Goal: Task Accomplishment & Management: Complete application form

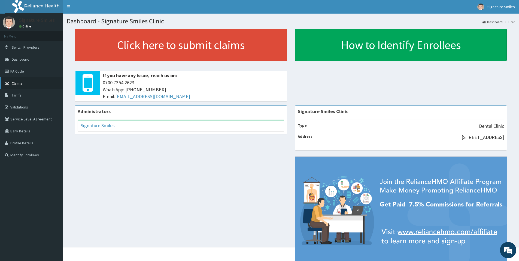
click at [25, 86] on link "Claims" at bounding box center [31, 83] width 63 height 12
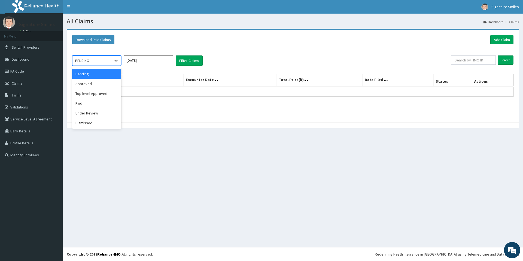
click at [116, 62] on icon at bounding box center [115, 60] width 5 height 5
click at [96, 81] on div "Approved" at bounding box center [96, 84] width 49 height 10
click at [193, 62] on button "Filter Claims" at bounding box center [189, 61] width 27 height 10
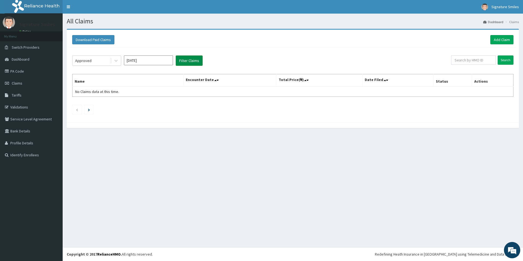
click at [192, 60] on button "Filter Claims" at bounding box center [189, 61] width 27 height 10
click at [193, 63] on button "Filter Claims" at bounding box center [189, 61] width 27 height 10
click at [118, 62] on icon at bounding box center [115, 60] width 5 height 5
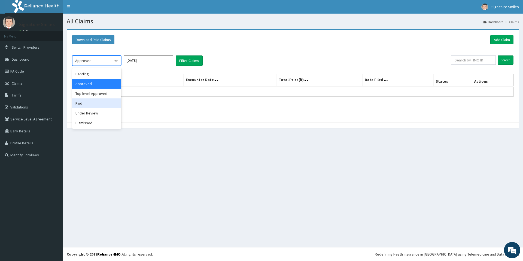
click at [90, 103] on div "Paid" at bounding box center [96, 104] width 49 height 10
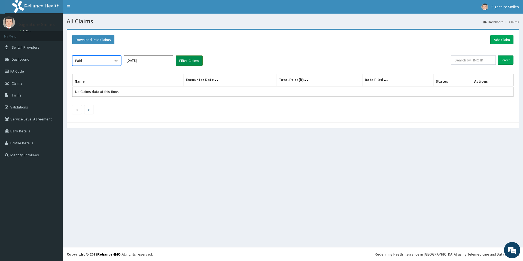
click at [183, 63] on button "Filter Claims" at bounding box center [189, 61] width 27 height 10
click at [185, 61] on button "Filter Claims" at bounding box center [189, 61] width 27 height 10
click at [440, 172] on div "All Claims Dashboard Claims Download Paid Claims Add Claim × Note you can only …" at bounding box center [293, 131] width 460 height 234
click at [115, 61] on icon at bounding box center [115, 61] width 3 height 2
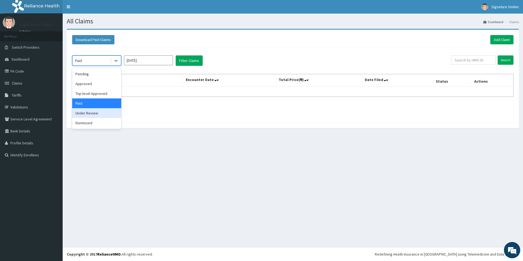
click at [94, 113] on div "Under Review" at bounding box center [96, 113] width 49 height 10
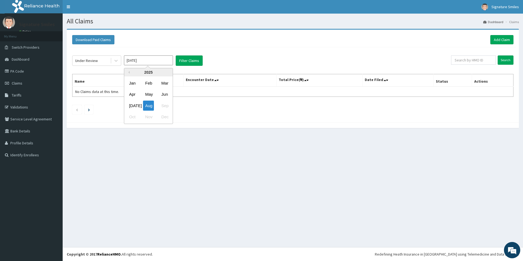
click at [148, 60] on input "Aug 2025" at bounding box center [148, 61] width 49 height 10
click at [132, 107] on div "Jul" at bounding box center [132, 106] width 11 height 10
type input "Jul 2025"
click at [197, 60] on button "Filter Claims" at bounding box center [189, 61] width 27 height 10
click at [200, 62] on button "Filter Claims" at bounding box center [189, 61] width 27 height 10
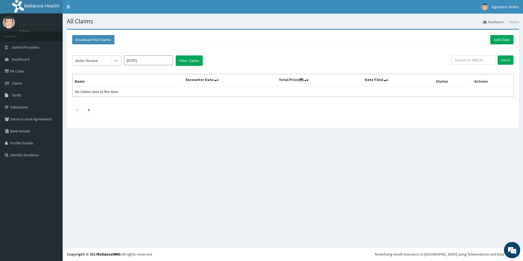
click at [119, 60] on div at bounding box center [116, 61] width 10 height 10
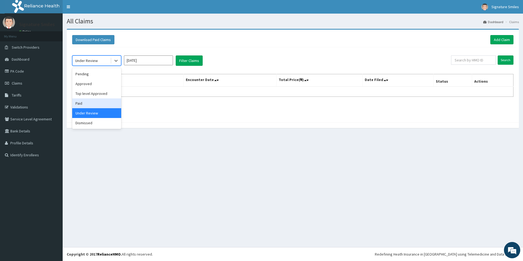
click at [87, 102] on div "Paid" at bounding box center [96, 104] width 49 height 10
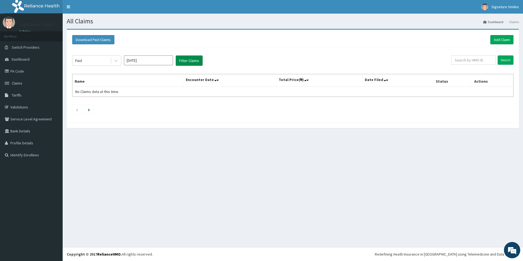
click at [184, 62] on button "Filter Claims" at bounding box center [189, 61] width 27 height 10
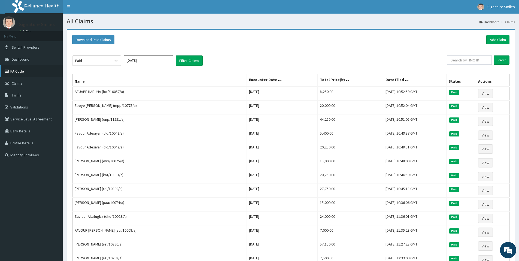
click at [16, 72] on link "PA Code" at bounding box center [31, 71] width 63 height 12
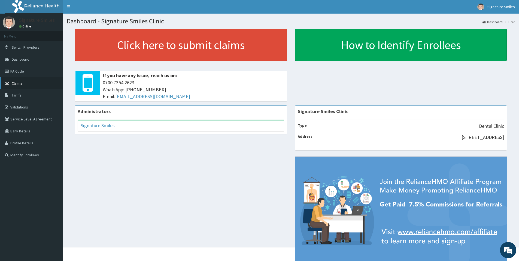
click at [14, 84] on span "Claims" at bounding box center [17, 83] width 11 height 5
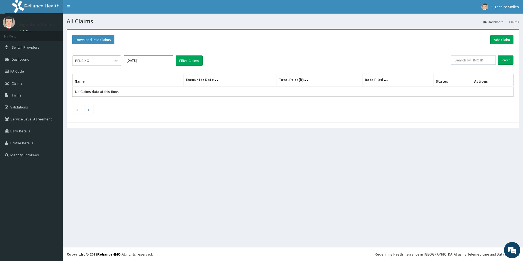
click at [116, 59] on icon at bounding box center [115, 60] width 5 height 5
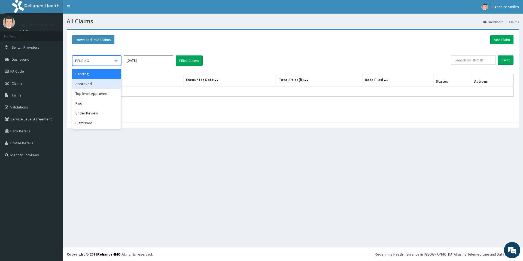
click at [97, 81] on div "Approved" at bounding box center [96, 84] width 49 height 10
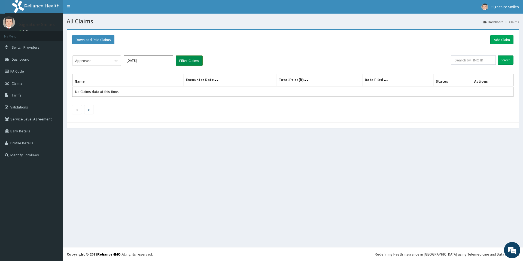
click at [194, 61] on button "Filter Claims" at bounding box center [189, 61] width 27 height 10
click at [117, 62] on icon at bounding box center [115, 60] width 5 height 5
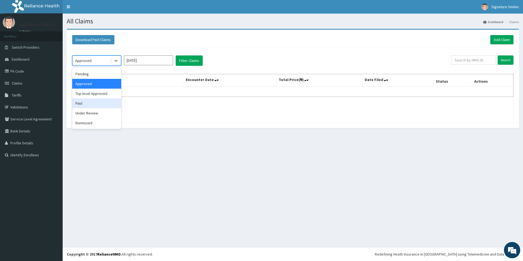
click at [82, 105] on div "Paid" at bounding box center [96, 104] width 49 height 10
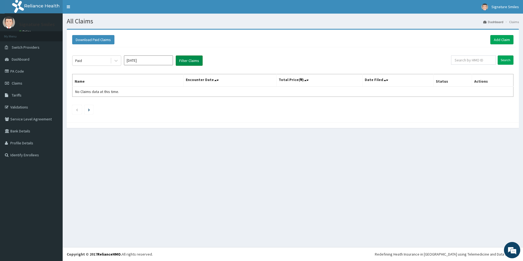
click at [189, 59] on button "Filter Claims" at bounding box center [189, 61] width 27 height 10
click at [190, 63] on button "Filter Claims" at bounding box center [189, 61] width 27 height 10
click at [155, 63] on input "[DATE]" at bounding box center [148, 61] width 49 height 10
click at [134, 105] on div "[DATE]" at bounding box center [132, 106] width 11 height 10
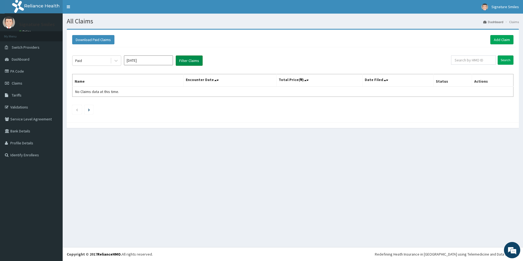
click at [192, 63] on button "Filter Claims" at bounding box center [189, 61] width 27 height 10
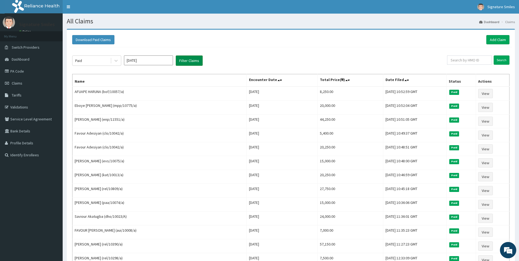
click at [191, 63] on button "Filter Claims" at bounding box center [189, 61] width 27 height 10
click at [114, 62] on icon at bounding box center [115, 60] width 5 height 5
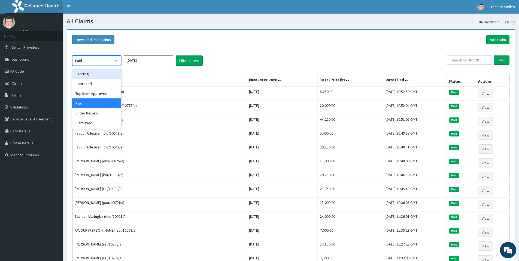
click at [89, 75] on div "Pending" at bounding box center [96, 74] width 49 height 10
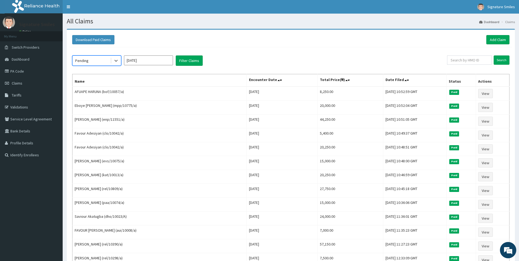
click at [155, 60] on input "Jul 2025" at bounding box center [148, 61] width 49 height 10
click at [149, 102] on div "Aug" at bounding box center [148, 106] width 11 height 10
click at [178, 59] on button "Filter Claims" at bounding box center [189, 61] width 27 height 10
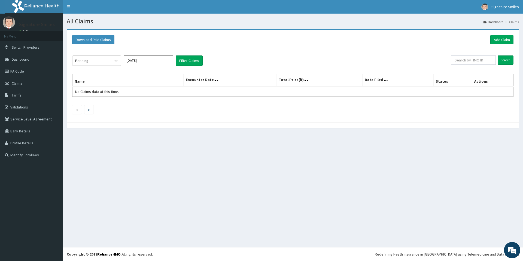
click at [158, 62] on input "Aug 2025" at bounding box center [148, 61] width 49 height 10
click at [133, 104] on div "Jul" at bounding box center [132, 106] width 11 height 10
type input "Jul 2025"
click at [190, 57] on button "Filter Claims" at bounding box center [189, 61] width 27 height 10
click at [189, 62] on button "Filter Claims" at bounding box center [189, 61] width 27 height 10
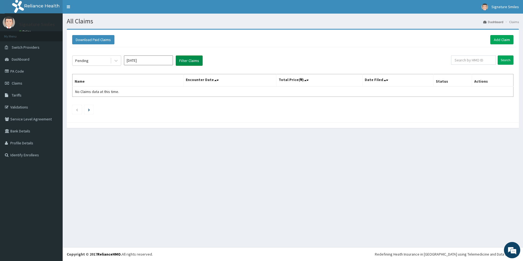
click at [191, 61] on button "Filter Claims" at bounding box center [189, 61] width 27 height 10
click at [191, 60] on button "Filter Claims" at bounding box center [189, 61] width 27 height 10
click at [185, 59] on button "Filter Claims" at bounding box center [189, 61] width 27 height 10
click at [150, 59] on input "Jul 2025" at bounding box center [148, 61] width 49 height 10
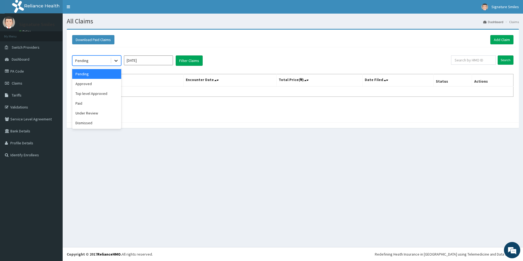
click at [115, 58] on div at bounding box center [116, 61] width 10 height 10
click at [82, 105] on div "Paid" at bounding box center [96, 104] width 49 height 10
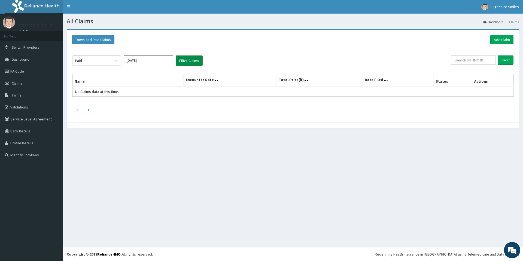
click at [186, 60] on button "Filter Claims" at bounding box center [189, 61] width 27 height 10
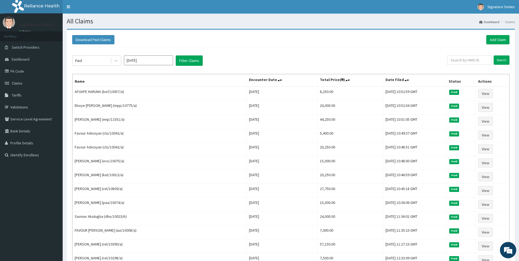
click at [490, 49] on div "Paid Jul 2025 Filter Claims Search Name Encounter Date Total Price(₦) Date File…" at bounding box center [290, 265] width 443 height 437
click at [494, 40] on link "Add Claim" at bounding box center [497, 39] width 23 height 9
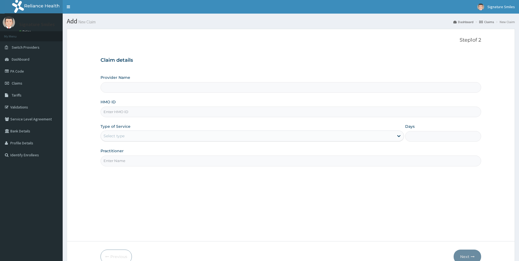
click at [154, 111] on input "HMO ID" at bounding box center [290, 112] width 380 height 11
paste input "csh/10022/a"
type input "csh/10022/a"
click at [112, 113] on input "csh/10022/a" at bounding box center [290, 112] width 380 height 11
type input "Signature Smiles Clinic"
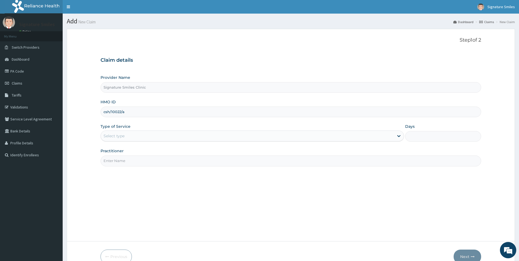
type input "csh/10022/a"
click at [139, 137] on div "Select type" at bounding box center [247, 136] width 293 height 9
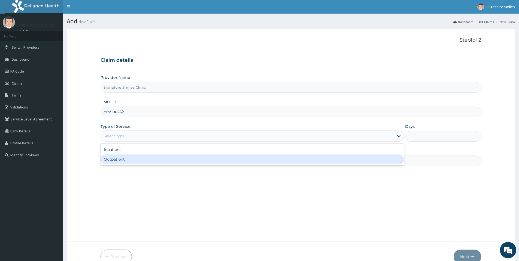
click at [133, 156] on div "Outpatient" at bounding box center [251, 160] width 303 height 10
type input "1"
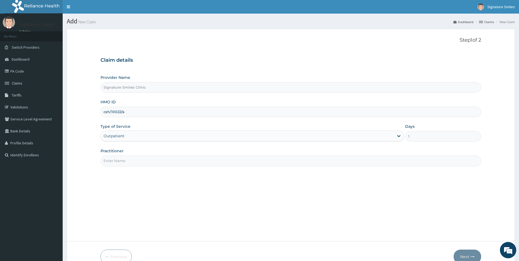
click at [141, 158] on input "Practitioner" at bounding box center [290, 161] width 380 height 11
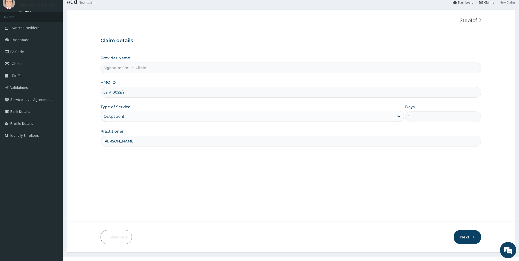
scroll to position [29, 0]
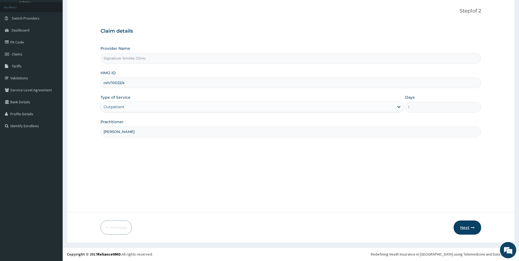
type input "[PERSON_NAME]"
click at [463, 228] on button "Next" at bounding box center [467, 228] width 28 height 14
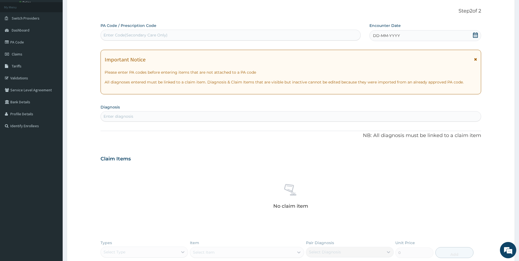
scroll to position [0, 0]
click at [147, 37] on div "Enter Code(Secondary Care Only)" at bounding box center [135, 34] width 64 height 5
paste input "PA/65165F"
type input "PA/65165F"
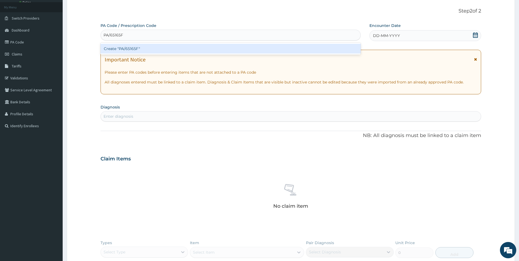
click at [146, 48] on div "Create "PA/65165F"" at bounding box center [230, 49] width 260 height 10
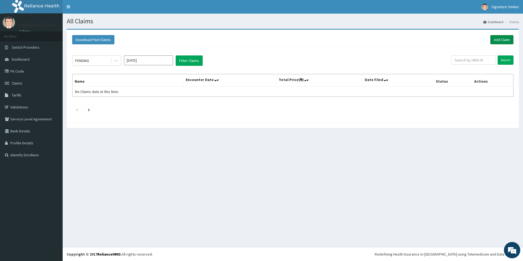
click at [501, 43] on link "Add Claim" at bounding box center [501, 39] width 23 height 9
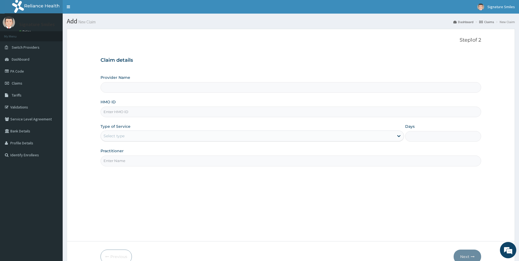
type input "szx/10059/a"
type input "Signature Smiles Clinic"
click at [112, 111] on input "szx/10059/a" at bounding box center [290, 112] width 380 height 11
type input "szx/10059/a"
click at [120, 136] on div "Select type" at bounding box center [113, 135] width 21 height 5
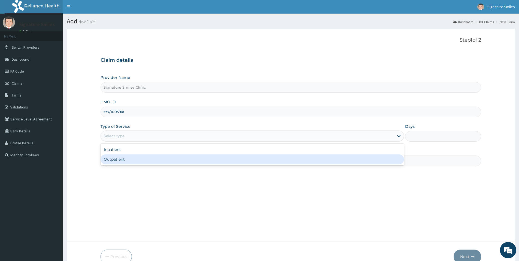
click at [120, 158] on div "Outpatient" at bounding box center [251, 160] width 303 height 10
type input "1"
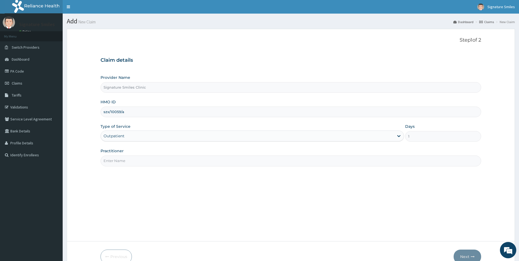
drag, startPoint x: 125, startPoint y: 162, endPoint x: 125, endPoint y: 166, distance: 4.4
click at [125, 162] on input "Practitioner" at bounding box center [290, 161] width 380 height 11
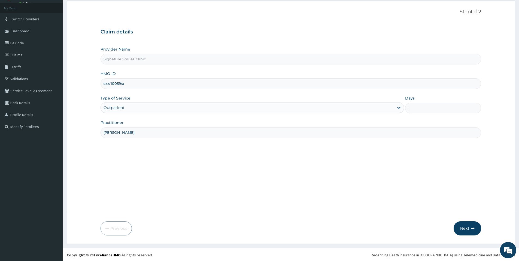
scroll to position [29, 0]
type input "[PERSON_NAME]"
click at [469, 225] on button "Next" at bounding box center [467, 228] width 28 height 14
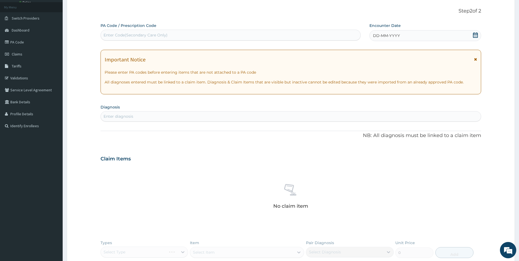
scroll to position [0, 0]
click at [120, 35] on div "Enter Code(Secondary Care Only)" at bounding box center [135, 34] width 64 height 5
paste input "PA/FC49C4"
type input "PA/FC49C4"
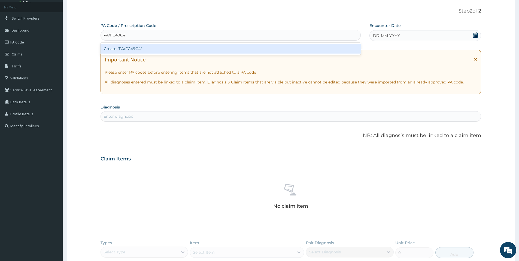
click at [122, 50] on div "Create "PA/FC49C4"" at bounding box center [230, 49] width 260 height 10
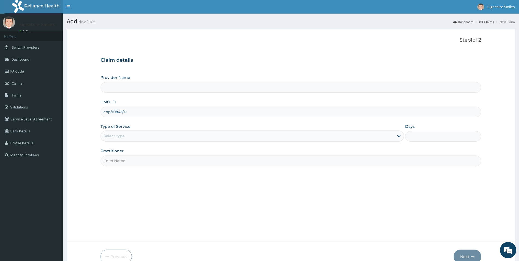
click at [112, 112] on input "enp/10845/D" at bounding box center [290, 112] width 380 height 11
type input "enp/10845/D"
click at [139, 137] on div "Select type" at bounding box center [247, 136] width 293 height 9
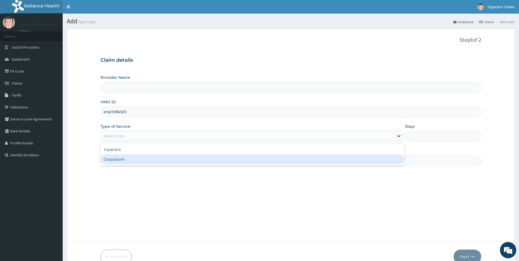
click at [122, 160] on div "Outpatient" at bounding box center [251, 160] width 303 height 10
type input "1"
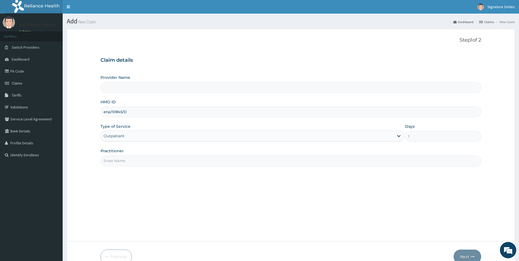
click at [130, 161] on input "Practitioner" at bounding box center [290, 161] width 380 height 11
type input "Dr [PERSON_NAME]"
type input "Signature Smiles Clinic"
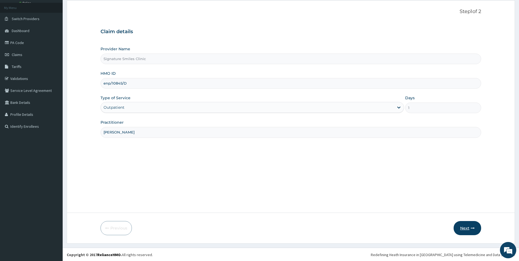
scroll to position [29, 0]
type input "[PERSON_NAME]"
click at [468, 228] on button "Next" at bounding box center [467, 228] width 28 height 14
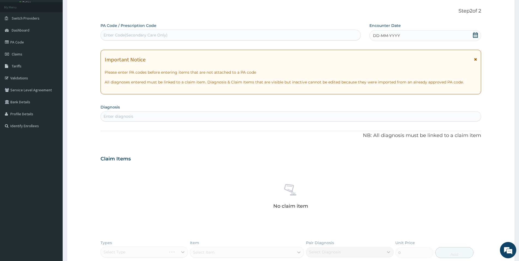
scroll to position [0, 0]
click at [134, 33] on div "Enter Code(Secondary Care Only)" at bounding box center [135, 34] width 64 height 5
paste input "PA/EE32B5"
type input "PA/EE32B5"
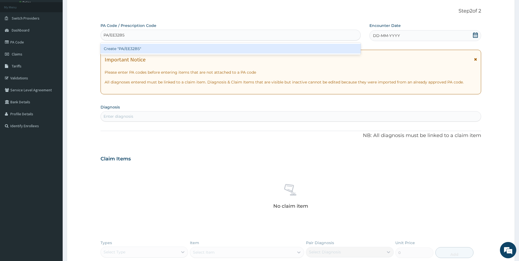
click at [125, 47] on div "Create "PA/EE32B5"" at bounding box center [230, 49] width 260 height 10
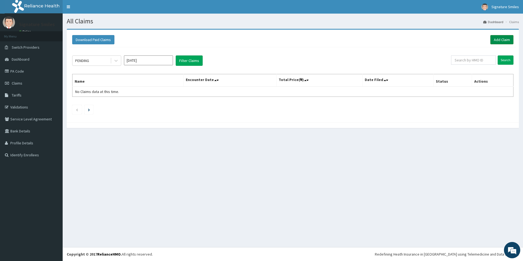
click at [504, 42] on link "Add Claim" at bounding box center [501, 39] width 23 height 9
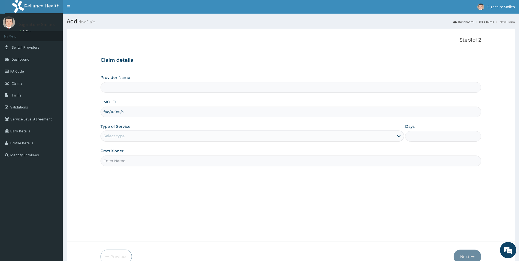
type input "fao/10081/a"
click at [123, 137] on div "Select type" at bounding box center [113, 135] width 21 height 5
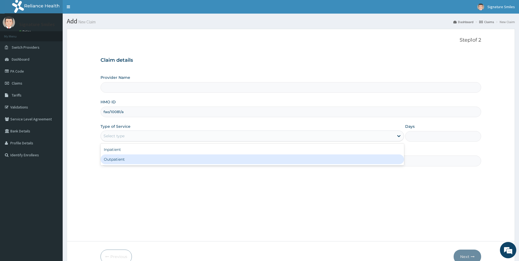
click at [123, 158] on div "Outpatient" at bounding box center [251, 160] width 303 height 10
type input "1"
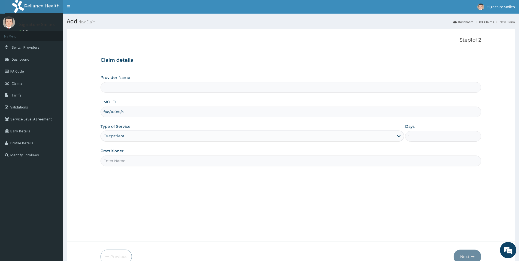
click at [129, 158] on input "Practitioner" at bounding box center [290, 161] width 380 height 11
type input "Dr [PERSON_NAME]"
type input "Signature Smiles Clinic"
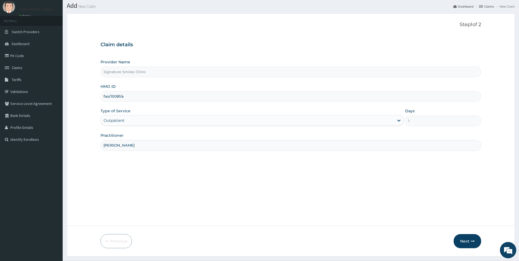
scroll to position [29, 0]
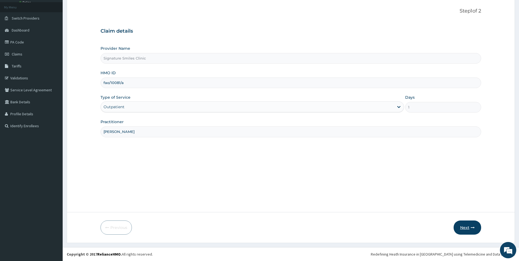
type input "[PERSON_NAME]"
click at [465, 221] on button "Next" at bounding box center [467, 228] width 28 height 14
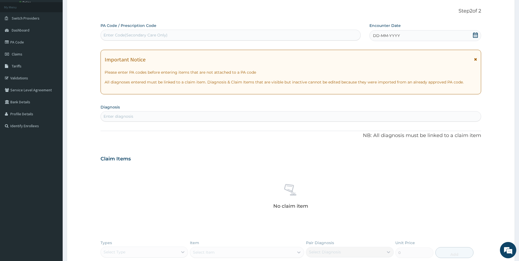
click at [148, 33] on div "Enter Code(Secondary Care Only)" at bounding box center [135, 34] width 64 height 5
paste input "PA/878A0F"
type input "PA/878A0F"
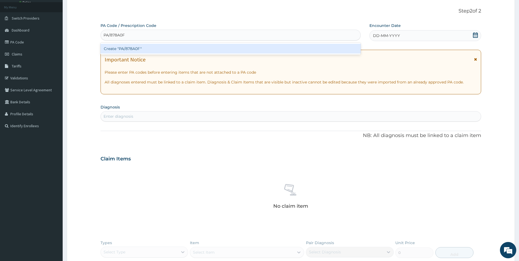
click at [136, 49] on div "Create "PA/878A0F"" at bounding box center [230, 49] width 260 height 10
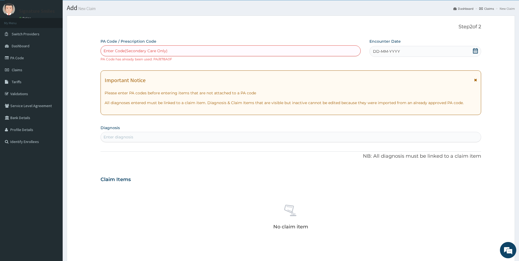
scroll to position [0, 0]
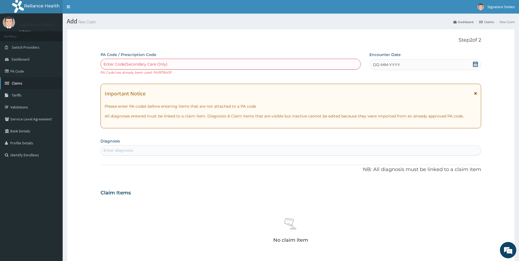
click at [18, 83] on span "Claims" at bounding box center [17, 83] width 11 height 5
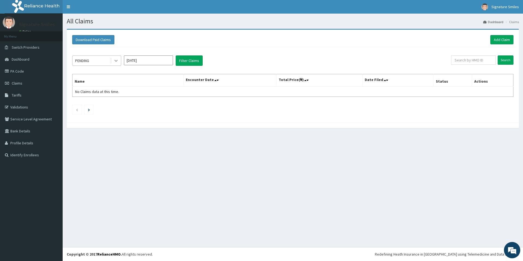
click at [115, 61] on icon at bounding box center [115, 60] width 5 height 5
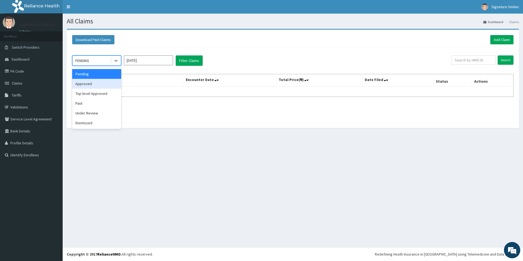
click at [94, 86] on div "Approved" at bounding box center [96, 84] width 49 height 10
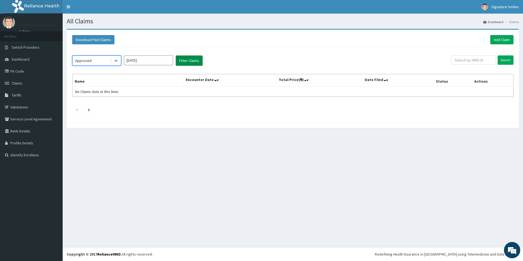
click at [188, 62] on button "Filter Claims" at bounding box center [189, 61] width 27 height 10
click at [114, 66] on div "Approved" at bounding box center [96, 61] width 49 height 10
click at [96, 92] on div "Top level Approved" at bounding box center [96, 94] width 49 height 10
click at [185, 63] on button "Filter Claims" at bounding box center [189, 61] width 27 height 10
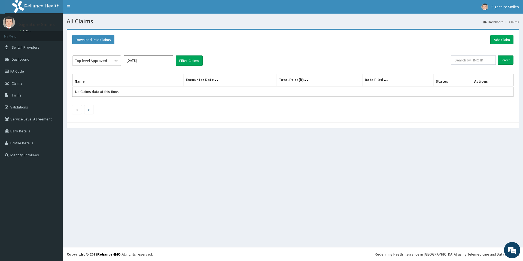
click at [113, 62] on icon at bounding box center [115, 60] width 5 height 5
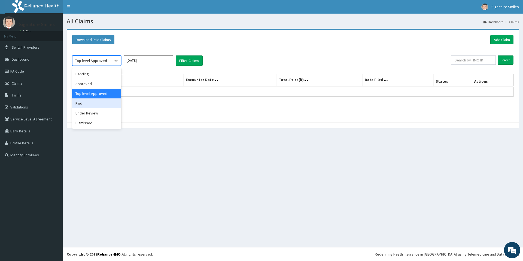
click at [79, 103] on div "Paid" at bounding box center [96, 104] width 49 height 10
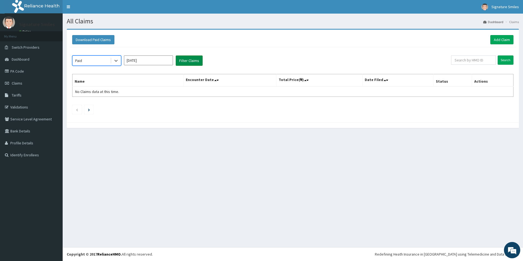
click at [195, 56] on button "Filter Claims" at bounding box center [189, 61] width 27 height 10
click at [113, 63] on div at bounding box center [116, 61] width 10 height 10
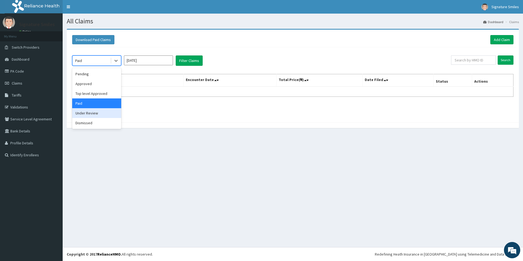
click at [83, 112] on div "Under Review" at bounding box center [96, 113] width 49 height 10
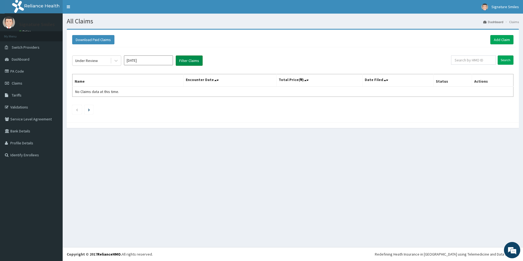
click at [185, 60] on button "Filter Claims" at bounding box center [189, 61] width 27 height 10
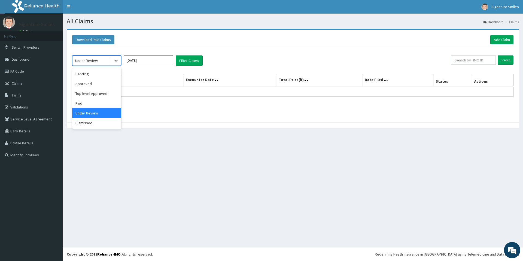
click at [118, 62] on icon at bounding box center [115, 60] width 5 height 5
click at [102, 121] on div "Dismissed" at bounding box center [96, 123] width 49 height 10
click at [185, 59] on button "Filter Claims" at bounding box center [189, 61] width 27 height 10
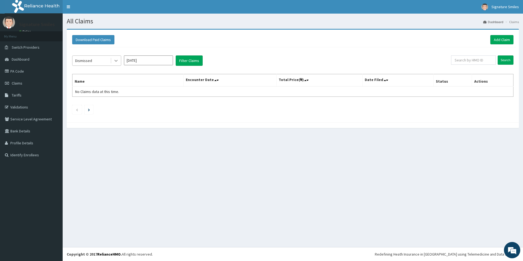
click at [114, 62] on icon at bounding box center [115, 60] width 5 height 5
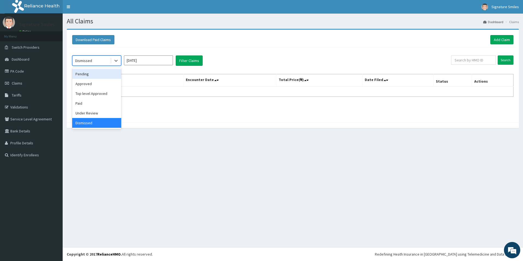
click at [93, 69] on div "Pending" at bounding box center [96, 74] width 49 height 10
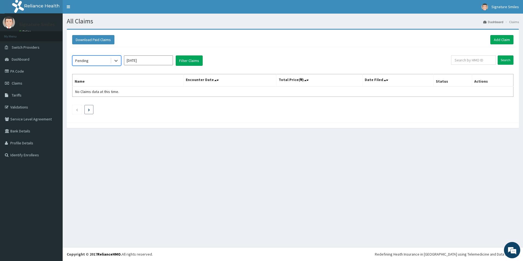
click at [91, 111] on div "option Pending, selected. Select is focused ,type to refine list, press Down to…" at bounding box center [292, 83] width 447 height 72
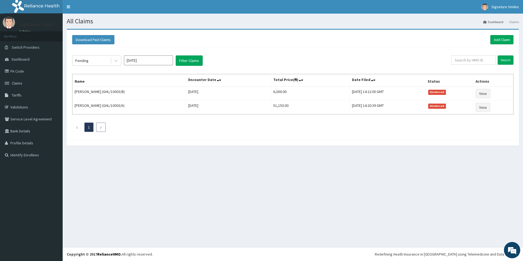
click at [99, 129] on li at bounding box center [101, 127] width 10 height 9
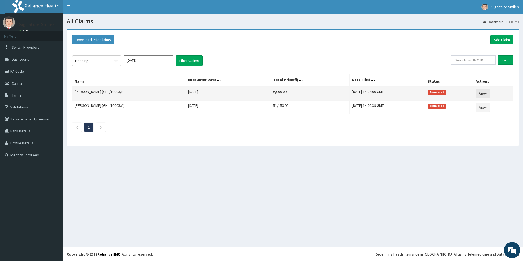
click at [485, 92] on link "View" at bounding box center [482, 93] width 15 height 9
click at [482, 94] on link "View" at bounding box center [482, 93] width 15 height 9
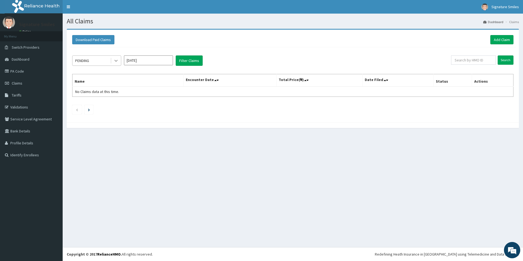
click at [118, 63] on icon at bounding box center [115, 60] width 5 height 5
click at [194, 61] on button "Filter Claims" at bounding box center [189, 61] width 27 height 10
click at [91, 109] on li at bounding box center [88, 109] width 9 height 9
click at [89, 112] on li at bounding box center [88, 109] width 9 height 9
click at [77, 111] on icon "Previous page" at bounding box center [77, 109] width 2 height 3
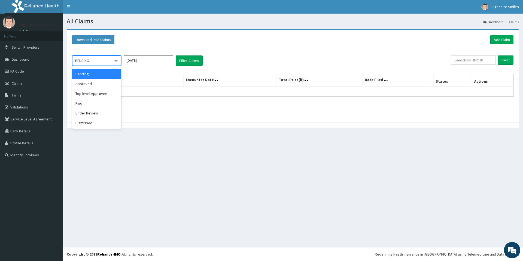
click at [117, 63] on icon at bounding box center [115, 60] width 5 height 5
click at [86, 86] on div "Approved" at bounding box center [96, 84] width 49 height 10
click at [183, 64] on button "Filter Claims" at bounding box center [189, 61] width 27 height 10
click at [114, 59] on icon at bounding box center [115, 60] width 5 height 5
click at [91, 96] on div "Top level Approved" at bounding box center [96, 94] width 49 height 10
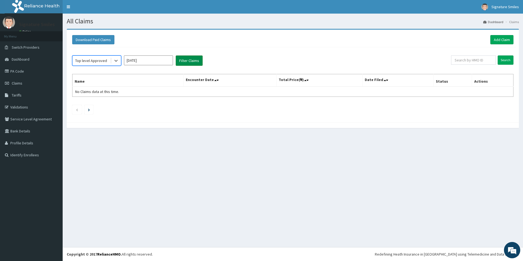
click at [192, 59] on button "Filter Claims" at bounding box center [189, 61] width 27 height 10
click at [115, 61] on icon at bounding box center [115, 60] width 5 height 5
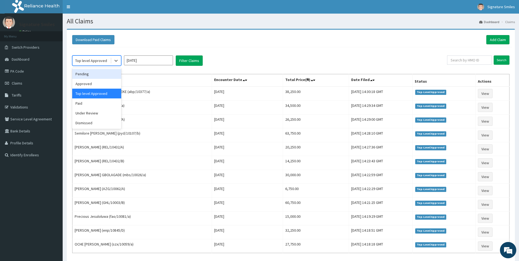
click at [244, 61] on div "option Top level Approved, selected. option Pending focused, 1 of 6. 6 results …" at bounding box center [259, 61] width 375 height 10
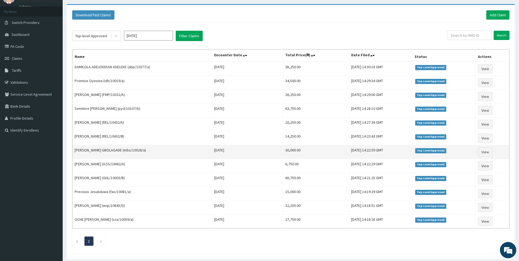
scroll to position [47, 0]
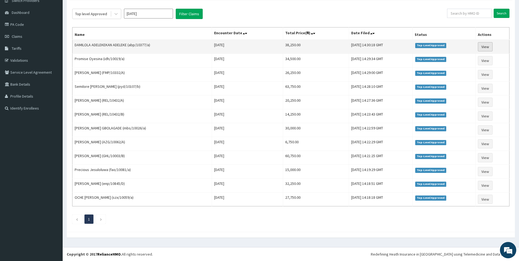
click at [485, 46] on link "View" at bounding box center [485, 46] width 15 height 9
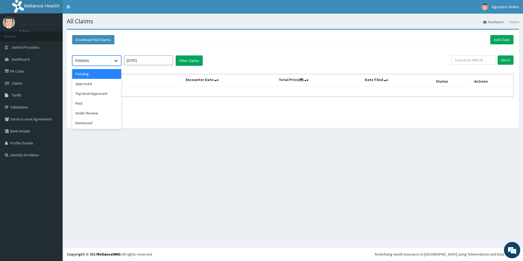
click at [115, 60] on icon at bounding box center [115, 61] width 3 height 2
click at [97, 93] on div "Top level Approved" at bounding box center [96, 94] width 49 height 10
click at [181, 63] on button "Filter Claims" at bounding box center [189, 61] width 27 height 10
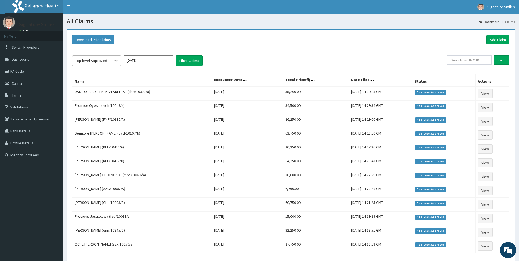
click at [116, 61] on icon at bounding box center [115, 61] width 3 height 2
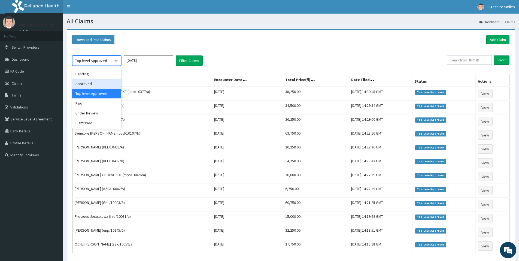
click at [94, 84] on div "Approved" at bounding box center [96, 84] width 49 height 10
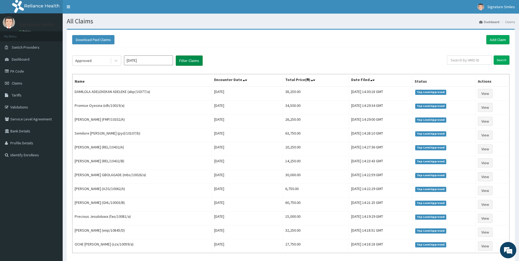
click at [184, 60] on button "Filter Claims" at bounding box center [189, 61] width 27 height 10
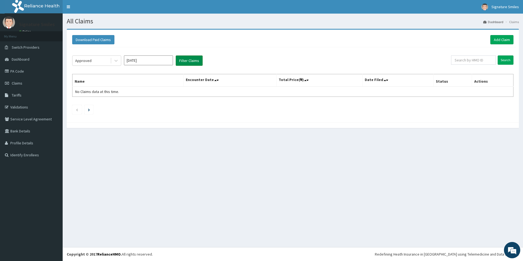
click at [185, 61] on button "Filter Claims" at bounding box center [189, 61] width 27 height 10
click at [115, 62] on icon at bounding box center [115, 60] width 5 height 5
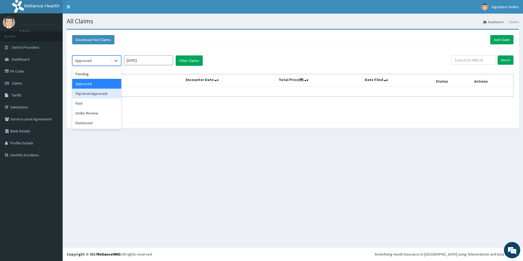
click at [94, 91] on div "Top level Approved" at bounding box center [96, 94] width 49 height 10
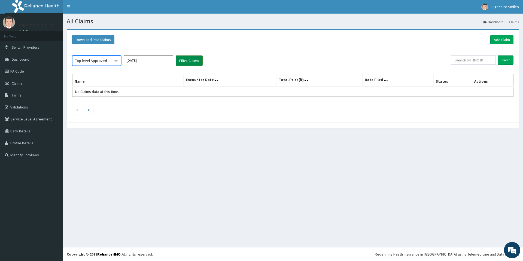
click at [189, 59] on button "Filter Claims" at bounding box center [189, 61] width 27 height 10
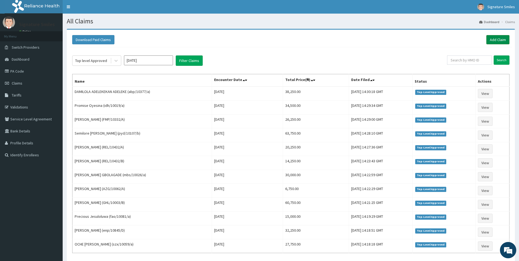
click at [496, 39] on link "Add Claim" at bounding box center [497, 39] width 23 height 9
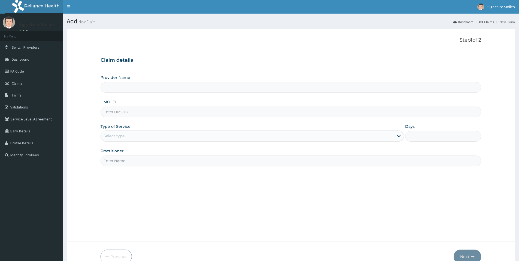
click at [183, 108] on input "HMO ID" at bounding box center [290, 112] width 380 height 11
paste input "GAL/10364/A"
click at [112, 113] on input "GAL/10364/A" at bounding box center [290, 112] width 380 height 11
type input "GAL/10364/A"
type input "Signature Smiles Clinic"
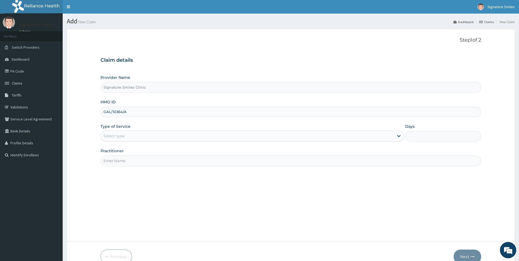
type input "GAL/10364/A"
click at [126, 135] on div "Select type" at bounding box center [247, 136] width 293 height 9
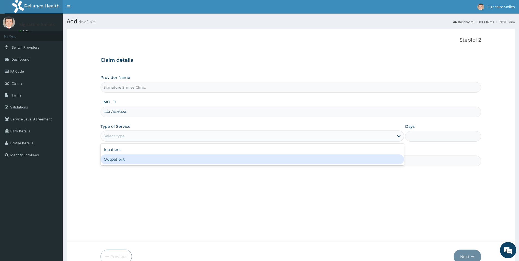
click at [139, 160] on div "Outpatient" at bounding box center [251, 160] width 303 height 10
type input "1"
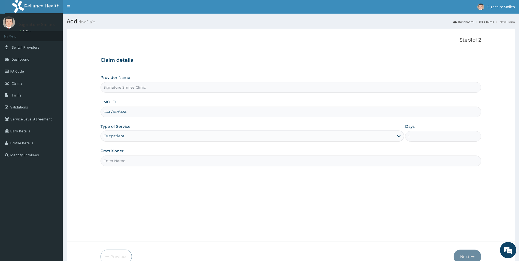
click at [144, 161] on input "Practitioner" at bounding box center [290, 161] width 380 height 11
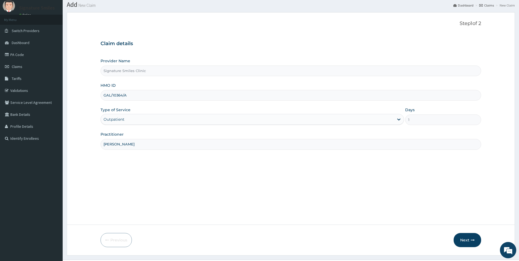
scroll to position [29, 0]
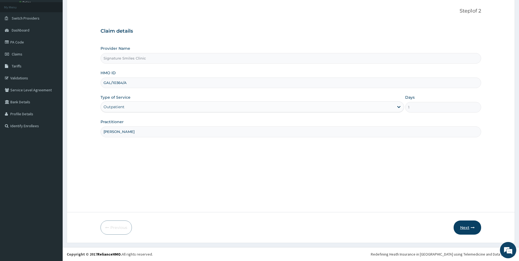
type input "[PERSON_NAME]"
click at [473, 228] on icon "button" at bounding box center [473, 228] width 4 height 4
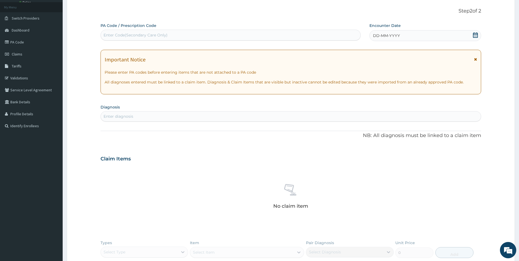
scroll to position [0, 0]
click at [169, 33] on div "Enter Code(Secondary Care Only)" at bounding box center [231, 35] width 260 height 9
paste input "PA/9D6BCA"
type input "PA/9D6BCA"
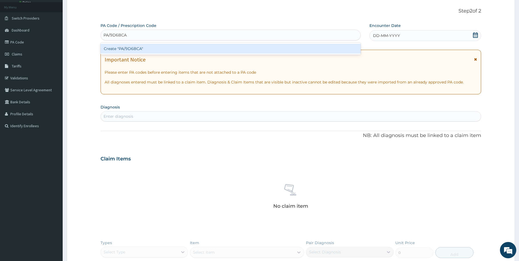
click at [134, 50] on div "Create "PA/9D6BCA"" at bounding box center [230, 49] width 260 height 10
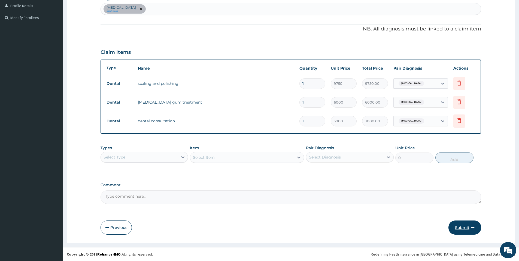
click at [454, 228] on button "Submit" at bounding box center [464, 228] width 33 height 14
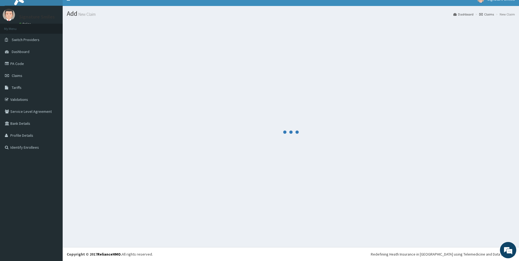
scroll to position [138, 0]
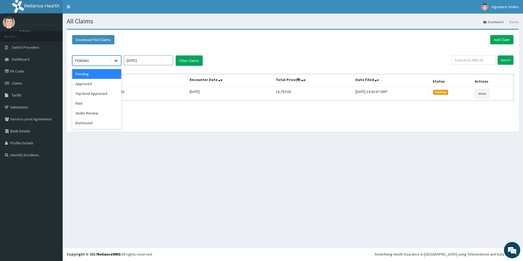
click at [117, 60] on icon at bounding box center [115, 60] width 5 height 5
click at [90, 103] on div "Paid" at bounding box center [96, 104] width 49 height 10
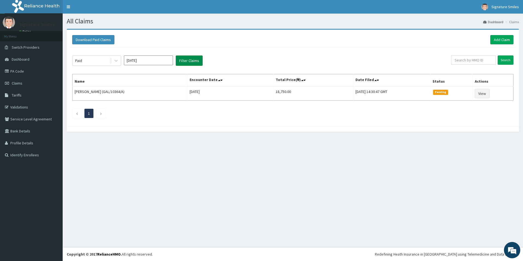
click at [182, 62] on button "Filter Claims" at bounding box center [189, 61] width 27 height 10
click at [183, 62] on button "Filter Claims" at bounding box center [189, 61] width 27 height 10
click at [155, 59] on input "[DATE]" at bounding box center [148, 61] width 49 height 10
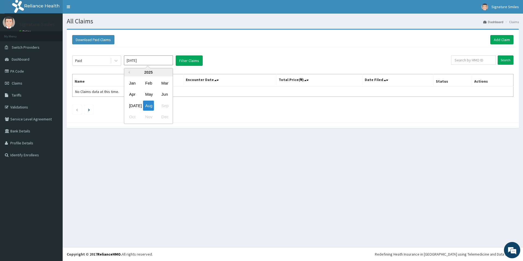
click at [134, 103] on div "[DATE]" at bounding box center [132, 106] width 11 height 10
type input "[DATE]"
click at [179, 59] on button "Filter Claims" at bounding box center [189, 61] width 27 height 10
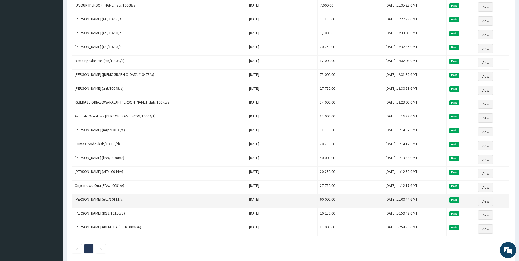
scroll to position [255, 0]
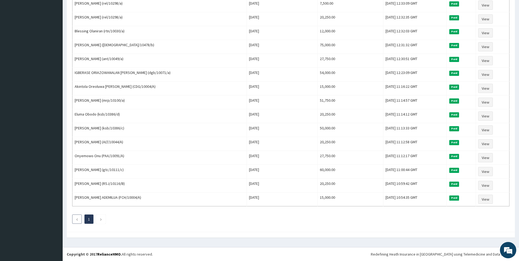
click at [77, 219] on icon "Previous page" at bounding box center [77, 219] width 2 height 3
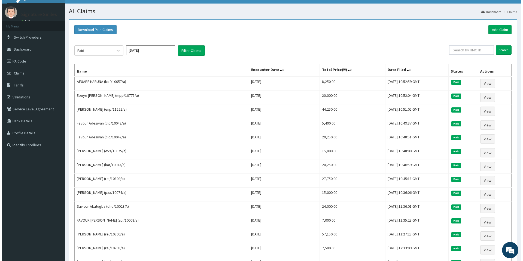
scroll to position [0, 0]
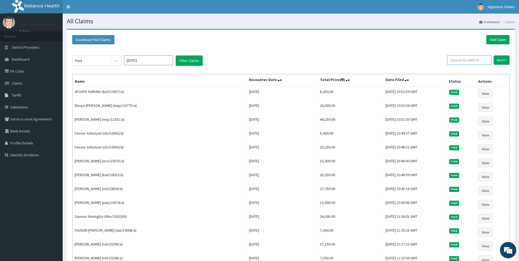
click at [475, 62] on input "text" at bounding box center [469, 60] width 45 height 9
paste input "rel/10809/a"
click at [454, 59] on input "rel/10809/a" at bounding box center [460, 60] width 42 height 9
type input "rel/10809/a"
click at [502, 60] on input "Search" at bounding box center [501, 60] width 16 height 9
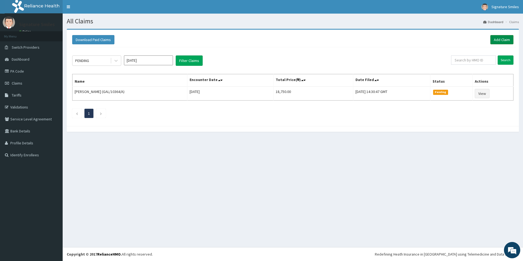
click at [499, 42] on link "Add Claim" at bounding box center [501, 39] width 23 height 9
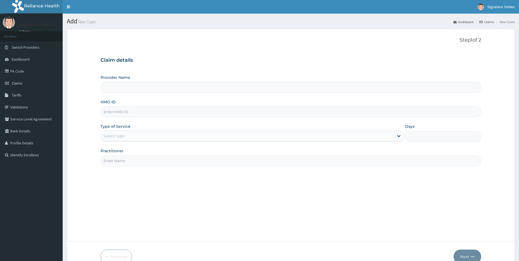
type input "Signature Smiles Clinic"
click at [123, 111] on input "HMO ID" at bounding box center [290, 112] width 380 height 11
paste input "rel/10809/a"
type input "rel/10809/a"
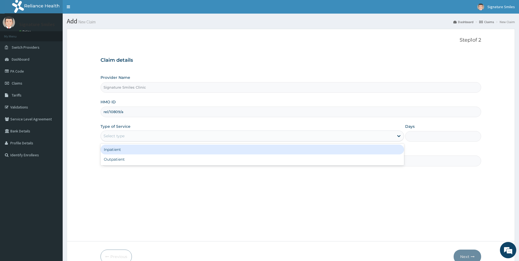
click at [129, 133] on div "Select type" at bounding box center [247, 136] width 293 height 9
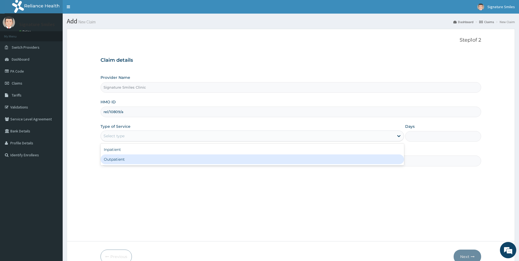
click at [122, 161] on div "Outpatient" at bounding box center [251, 160] width 303 height 10
type input "1"
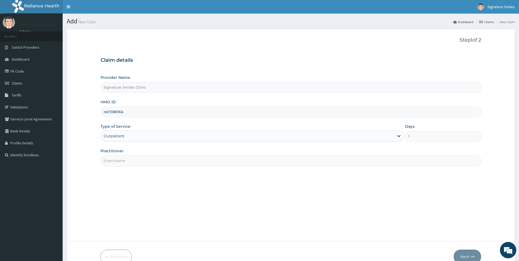
click at [132, 160] on input "Practitioner" at bounding box center [290, 161] width 380 height 11
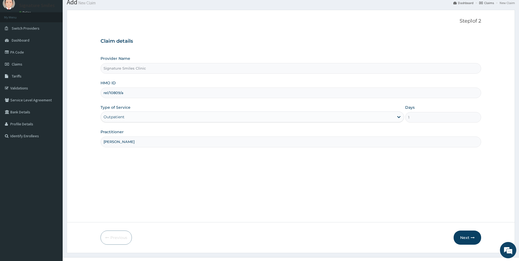
scroll to position [29, 0]
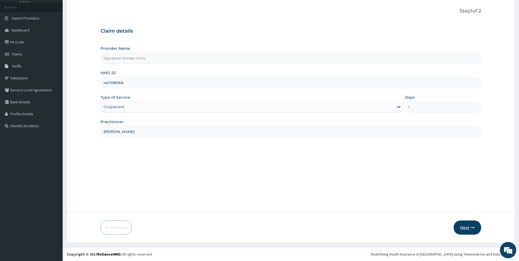
type input "[PERSON_NAME]"
click at [464, 223] on button "Next" at bounding box center [467, 228] width 28 height 14
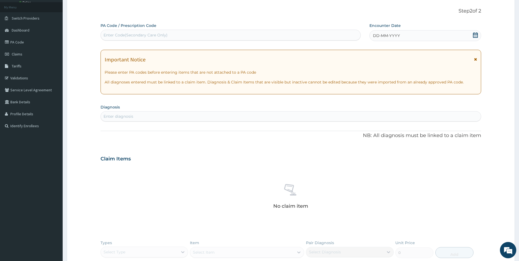
click at [138, 29] on div "PA Code / Prescription Code Enter Code(Secondary Care Only)" at bounding box center [230, 32] width 260 height 18
click at [136, 36] on div "Enter Code(Secondary Care Only)" at bounding box center [135, 34] width 64 height 5
paste input "REL/10809/A"
type input "R"
paste input "PA/0D7A7B"
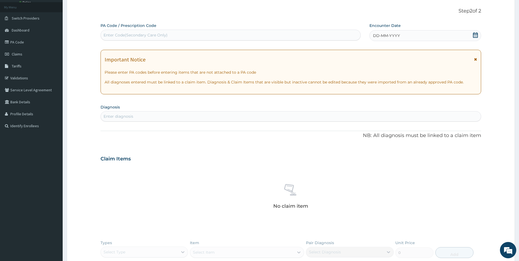
type input "PA/0D7A7B"
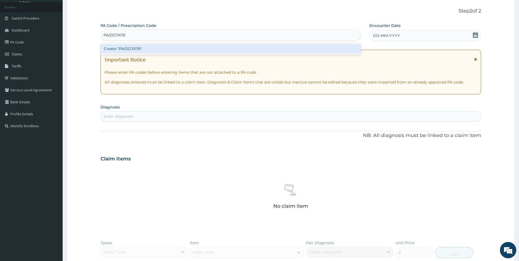
click at [146, 47] on div "Create "PA/0D7A7B"" at bounding box center [230, 49] width 260 height 10
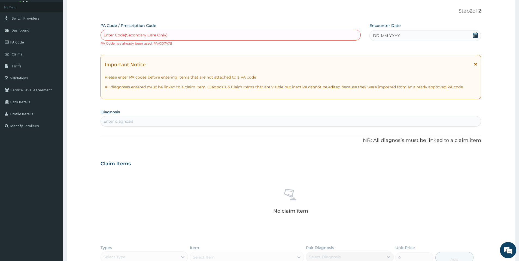
click at [475, 35] on icon at bounding box center [474, 34] width 5 height 5
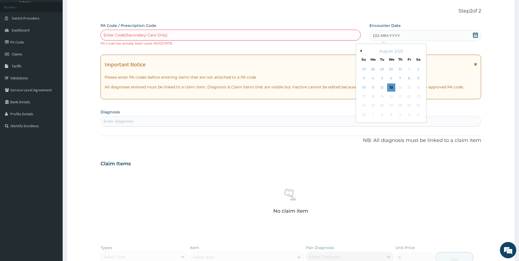
click at [361, 52] on button "Previous Month" at bounding box center [360, 51] width 3 height 3
click at [137, 35] on div "Enter Code(Secondary Care Only)" at bounding box center [135, 34] width 64 height 5
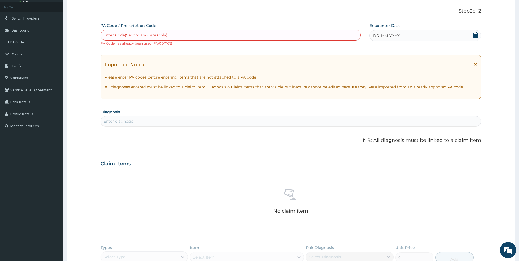
paste input "PA/0D7A7B"
type input "PA/0D7A7B"
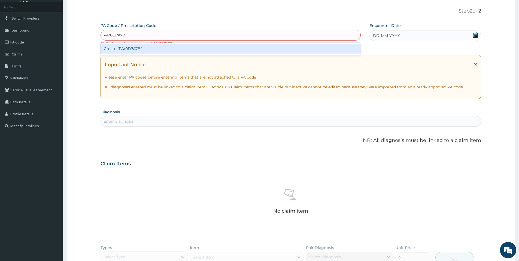
click at [132, 48] on div "Create "PA/0D7A7B"" at bounding box center [230, 49] width 260 height 10
